Goal: Transaction & Acquisition: Purchase product/service

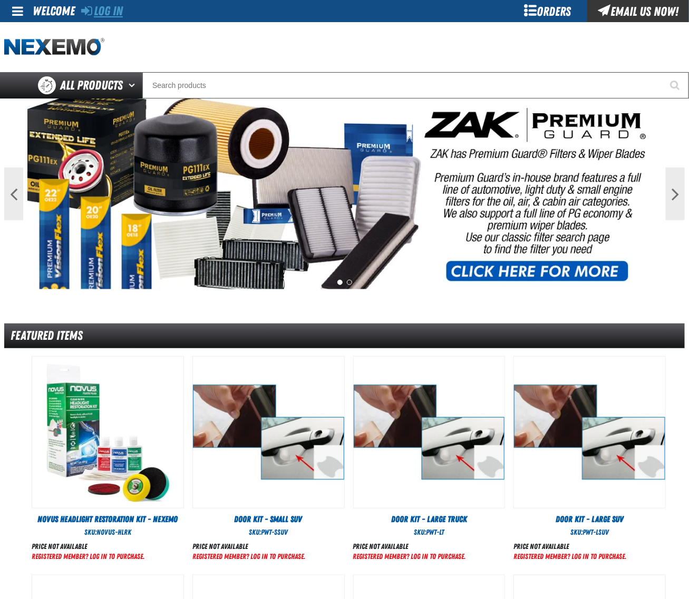
click at [115, 16] on link "Log In" at bounding box center [102, 11] width 42 height 15
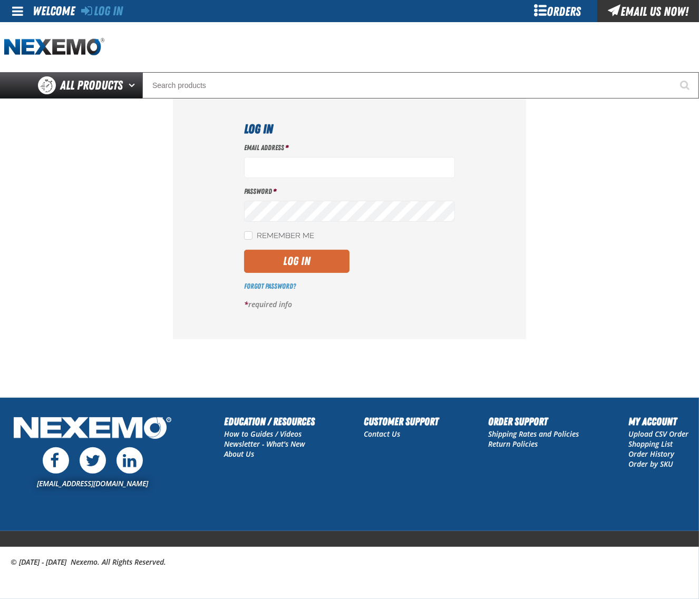
type input "dloerzel@vtaig.com"
click at [300, 257] on button "Log In" at bounding box center [296, 261] width 105 height 23
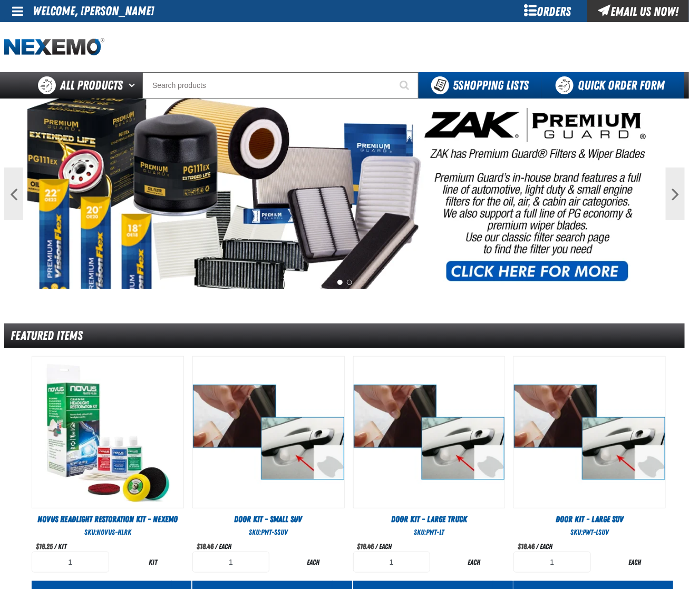
click at [617, 88] on link "Quick Order Form" at bounding box center [612, 85] width 143 height 26
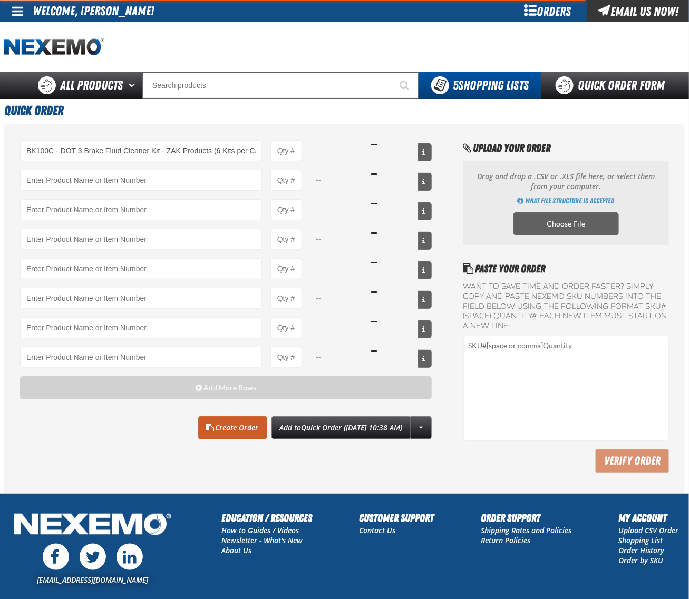
type input "BK100C - DOT 3 Brake Fluid Cleaner Kit - ZAK Products (6 Kits per Case)"
type input "1"
select select "kit"
type input "BK100C - DOT 3 Brake Fluid Cleaner Kit - ZAK Products (6 Kits per Case)"
type input "36"
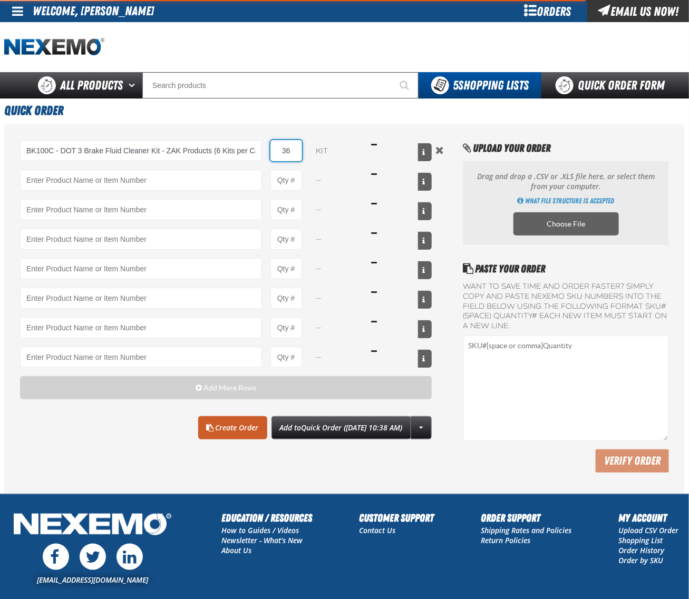
type input "BK100C - DOT 3 Brake Fluid Cleaner Kit - ZAK Products (6 Kits per Case)"
type input "36"
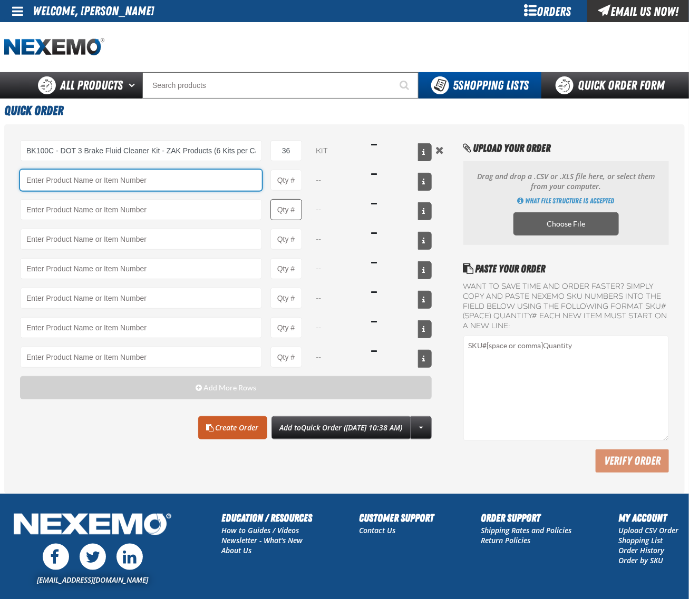
paste input "C500"
type input "C500 - Synthetic Engine Oil Booster - ZAK Products"
type input "1"
select select "bottle"
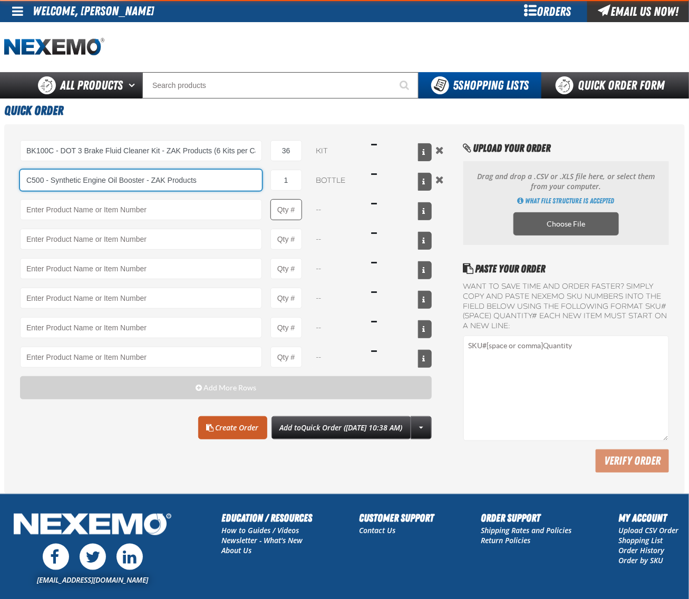
type input "C500 - Synthetic Engine Oil Booster - ZAK Products"
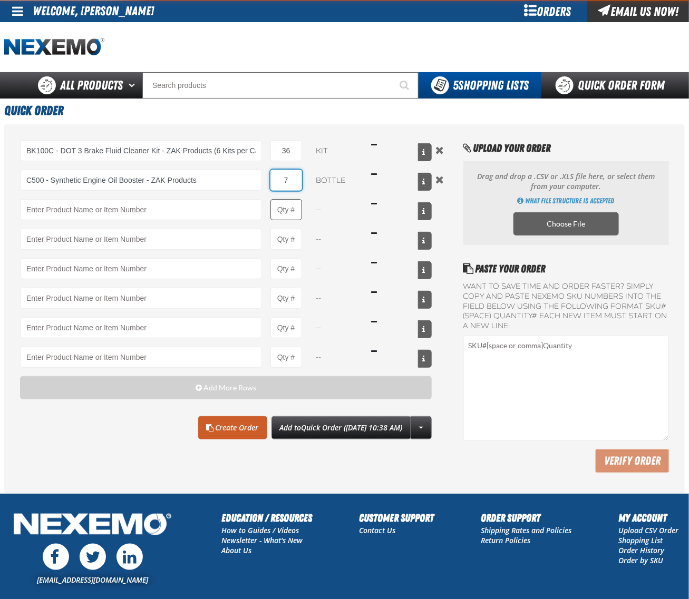
type input "72"
type input "C500 - Synthetic Engine Oil Booster - ZAK Products"
type input "72"
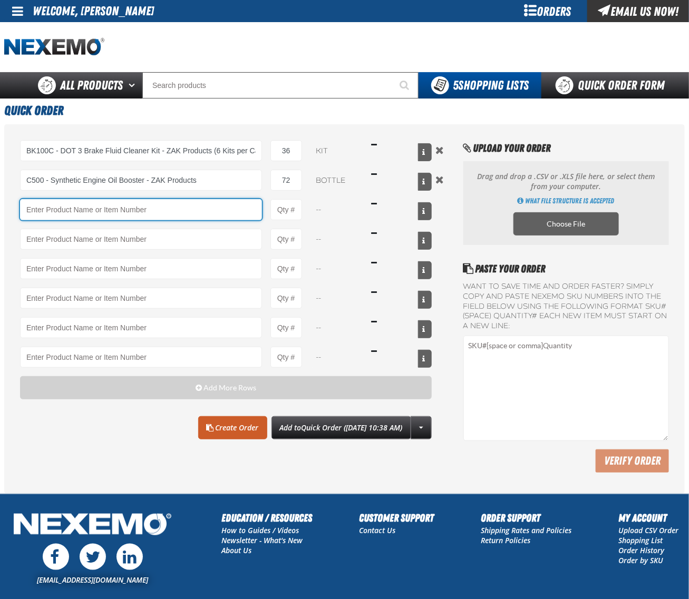
paste input "PS710"
type input "PS710 - Multi-Vehicle Red Power Steering Fluid with Conditioner - ZAK Products"
type input "1"
select select "bottle"
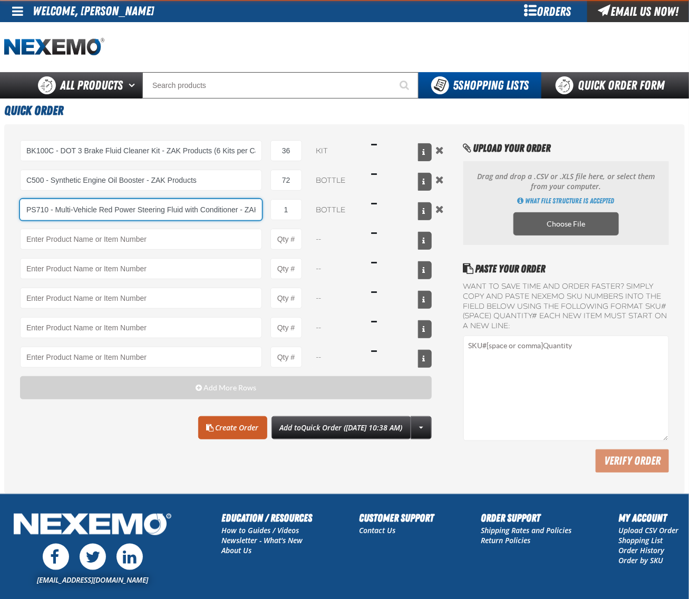
type input "PS710 - Multi-Vehicle Red Power Steering Fluid with Conditioner - ZAK Products"
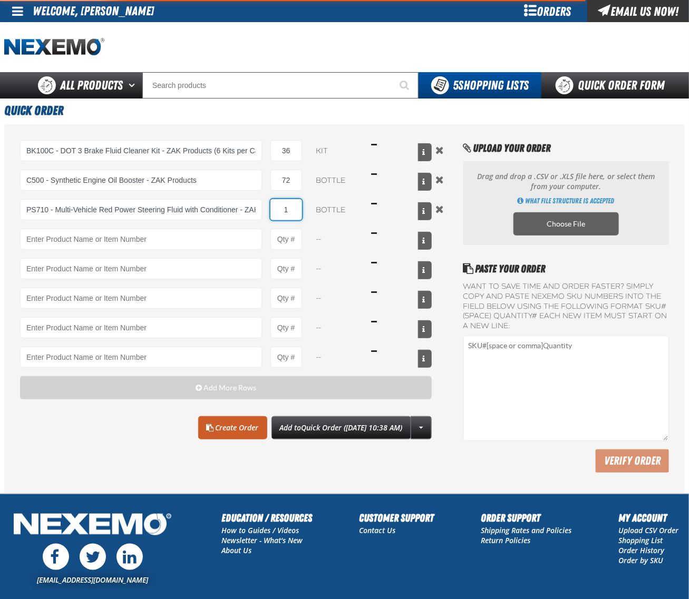
type input "4"
type input "PS710 - Multi-Vehicle Red Power Steering Fluid with Conditioner - ZAK Products"
type input "4"
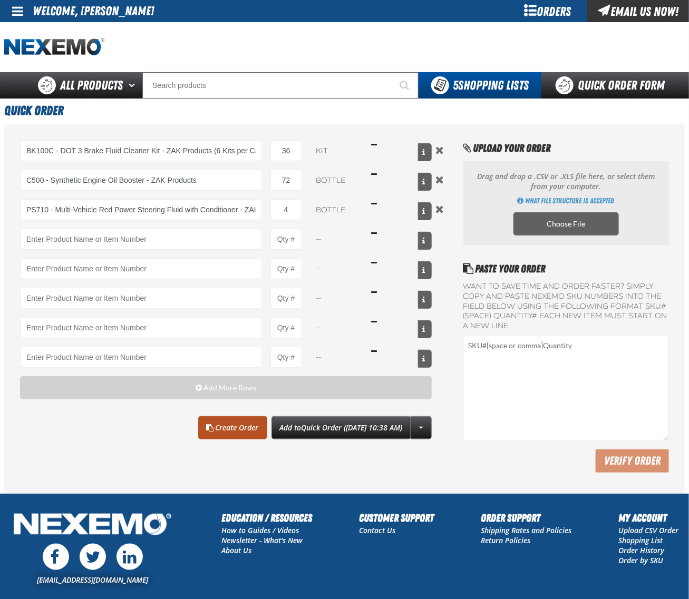
click at [209, 435] on link "Create Order" at bounding box center [232, 427] width 69 height 23
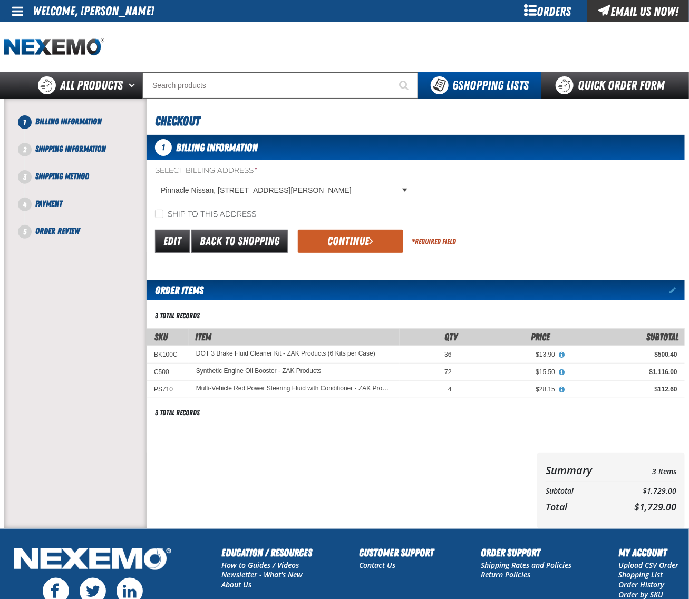
click at [205, 210] on label "Ship to this address" at bounding box center [205, 215] width 101 height 10
click at [163, 210] on input "Ship to this address" at bounding box center [159, 214] width 8 height 8
checkbox input "true"
click at [508, 205] on div "Select Billing Address * Pinnacle Nissan, 7601 East Frank Lloyd Wright Boulevar…" at bounding box center [415, 192] width 538 height 54
click at [343, 238] on button "Continue" at bounding box center [350, 241] width 105 height 23
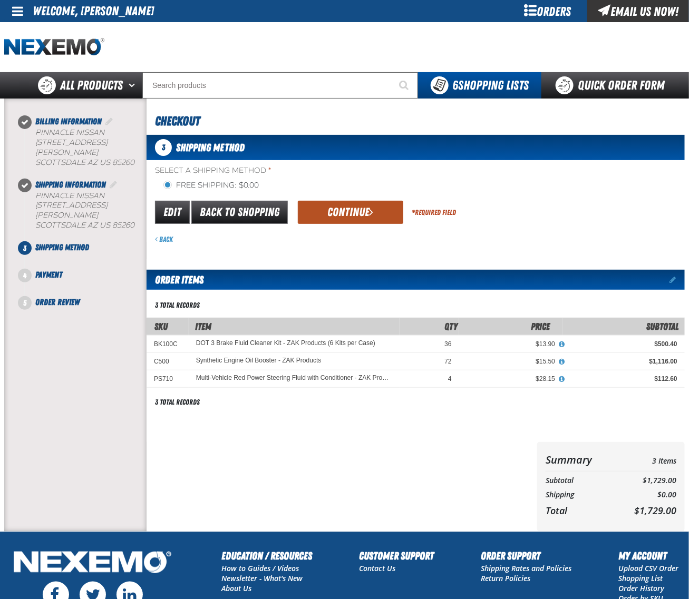
click at [340, 215] on button "Continue" at bounding box center [350, 212] width 105 height 23
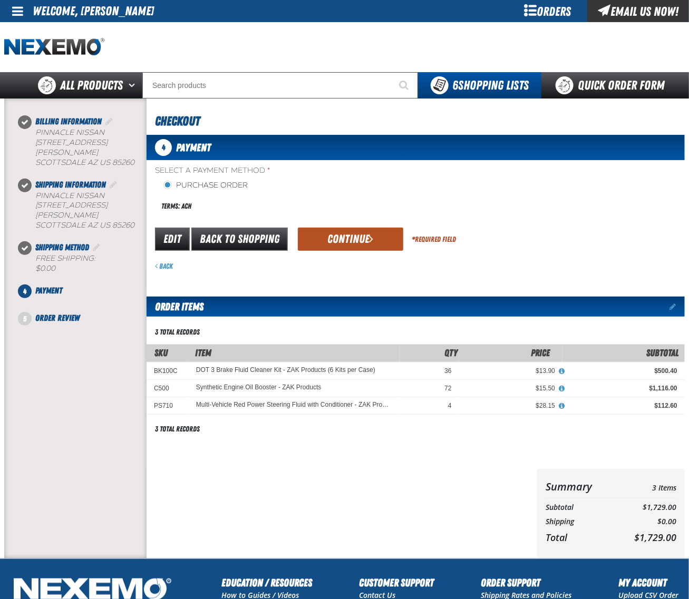
click at [352, 237] on button "Continue" at bounding box center [350, 239] width 105 height 23
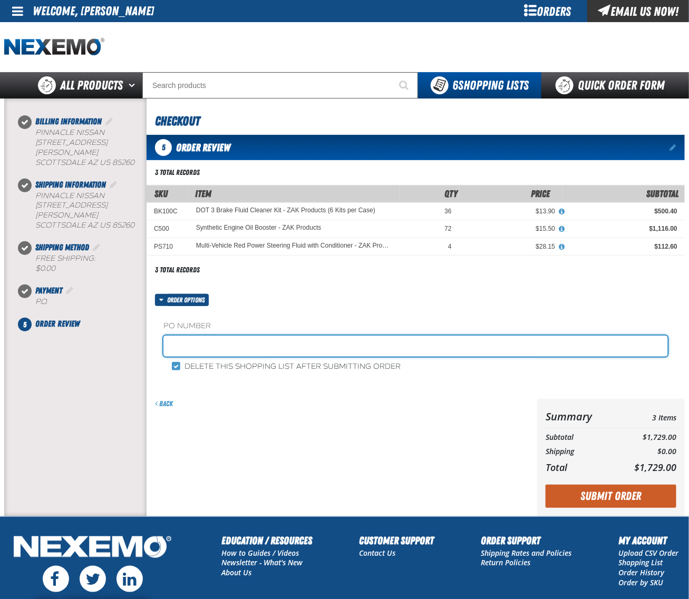
drag, startPoint x: 311, startPoint y: 351, endPoint x: 317, endPoint y: 344, distance: 9.3
click at [311, 351] on input "text" at bounding box center [415, 346] width 504 height 21
type input "1009CHEM"
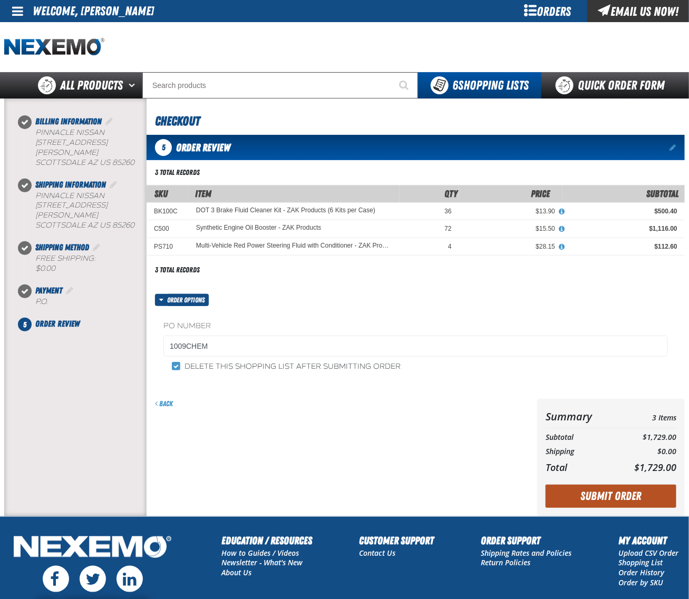
click at [612, 499] on button "Submit Order" at bounding box center [610, 496] width 131 height 23
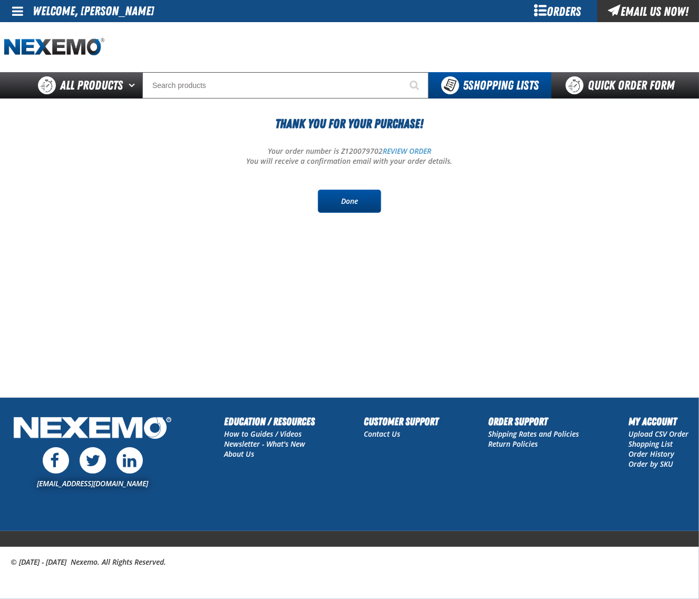
click at [367, 211] on link "Done" at bounding box center [349, 201] width 63 height 23
